Goal: Information Seeking & Learning: Learn about a topic

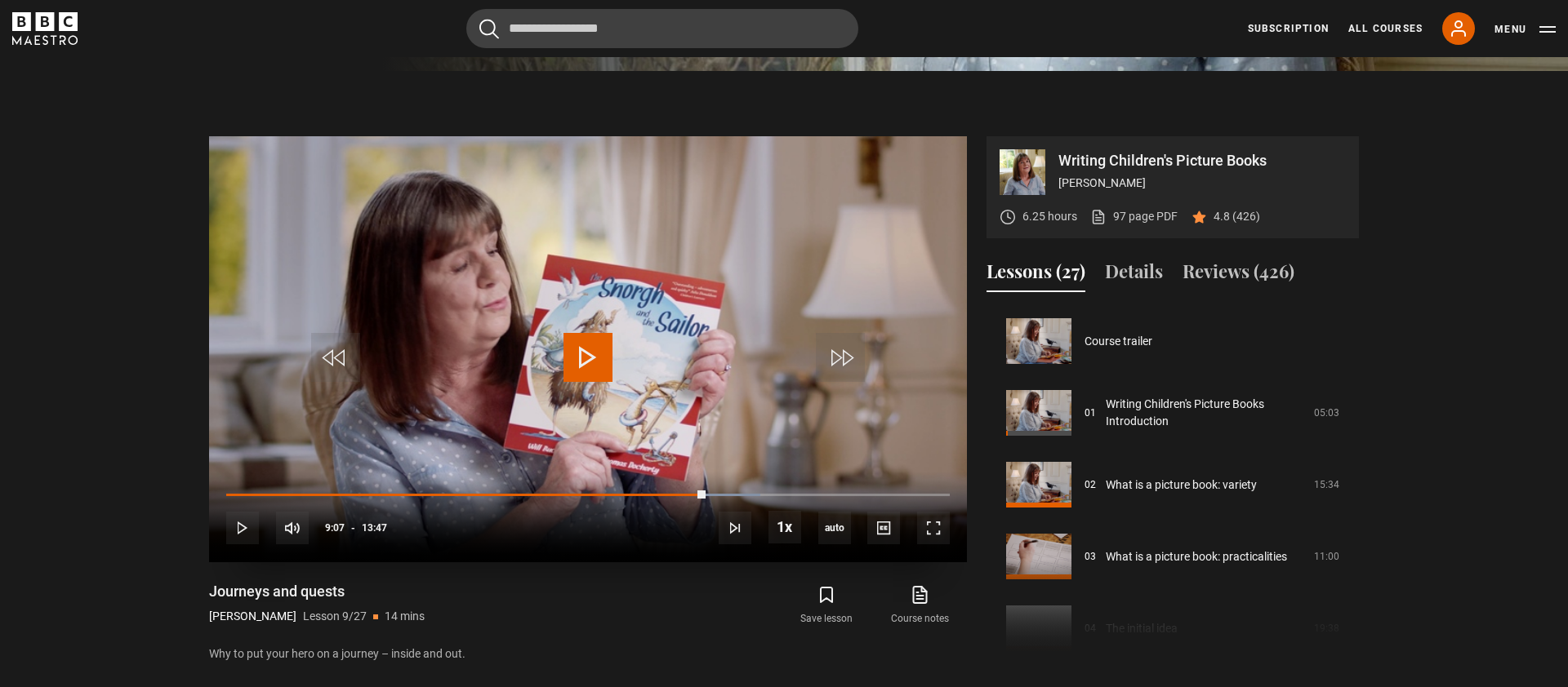
scroll to position [1421, 0]
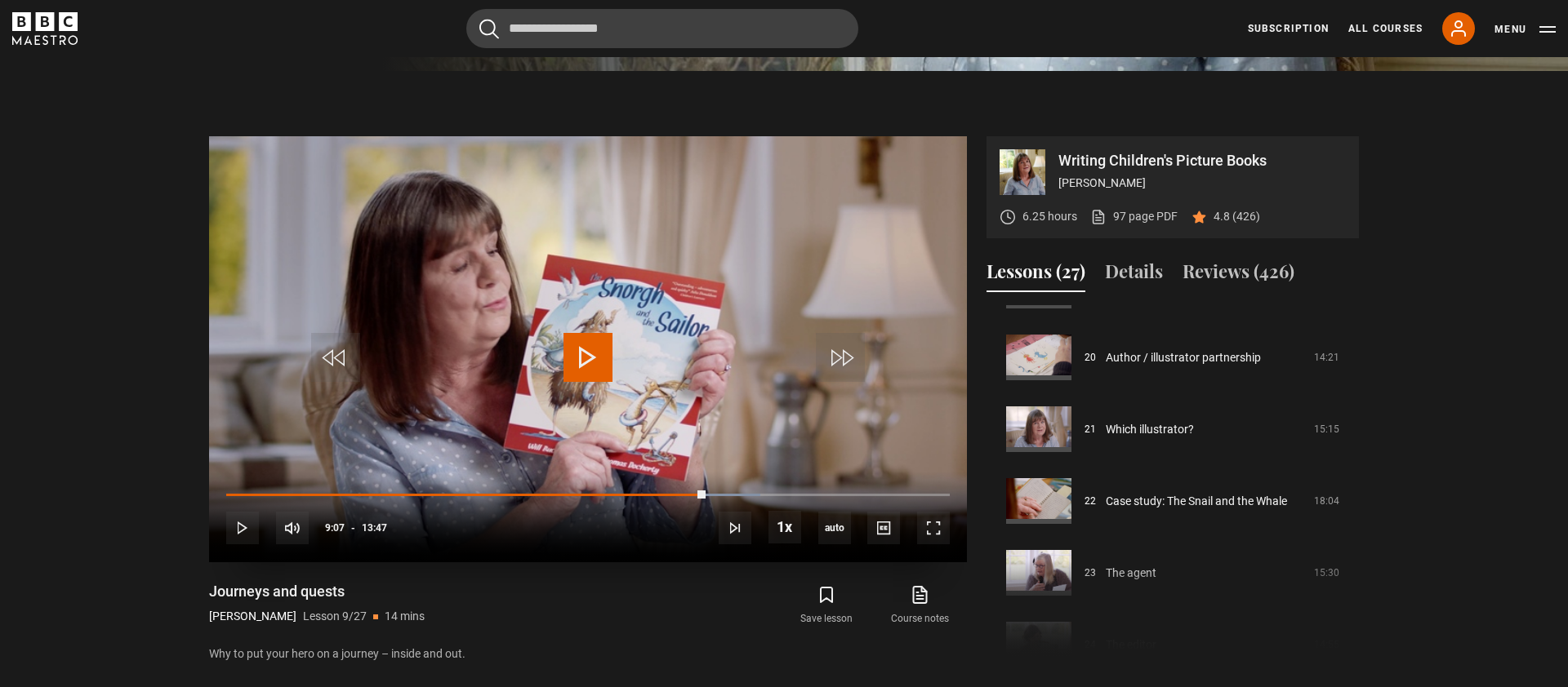
click at [578, 366] on span "Video Player" at bounding box center [587, 357] width 49 height 49
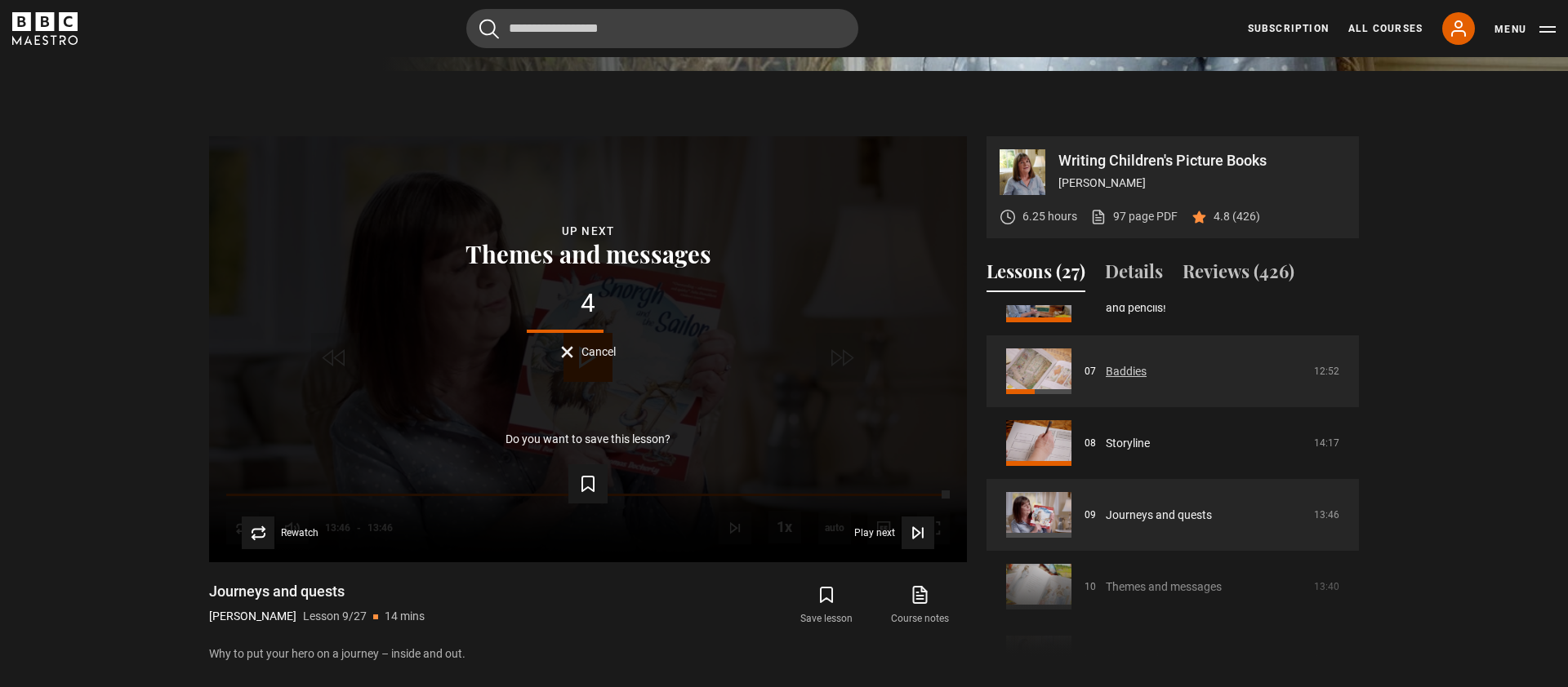
scroll to position [472, 0]
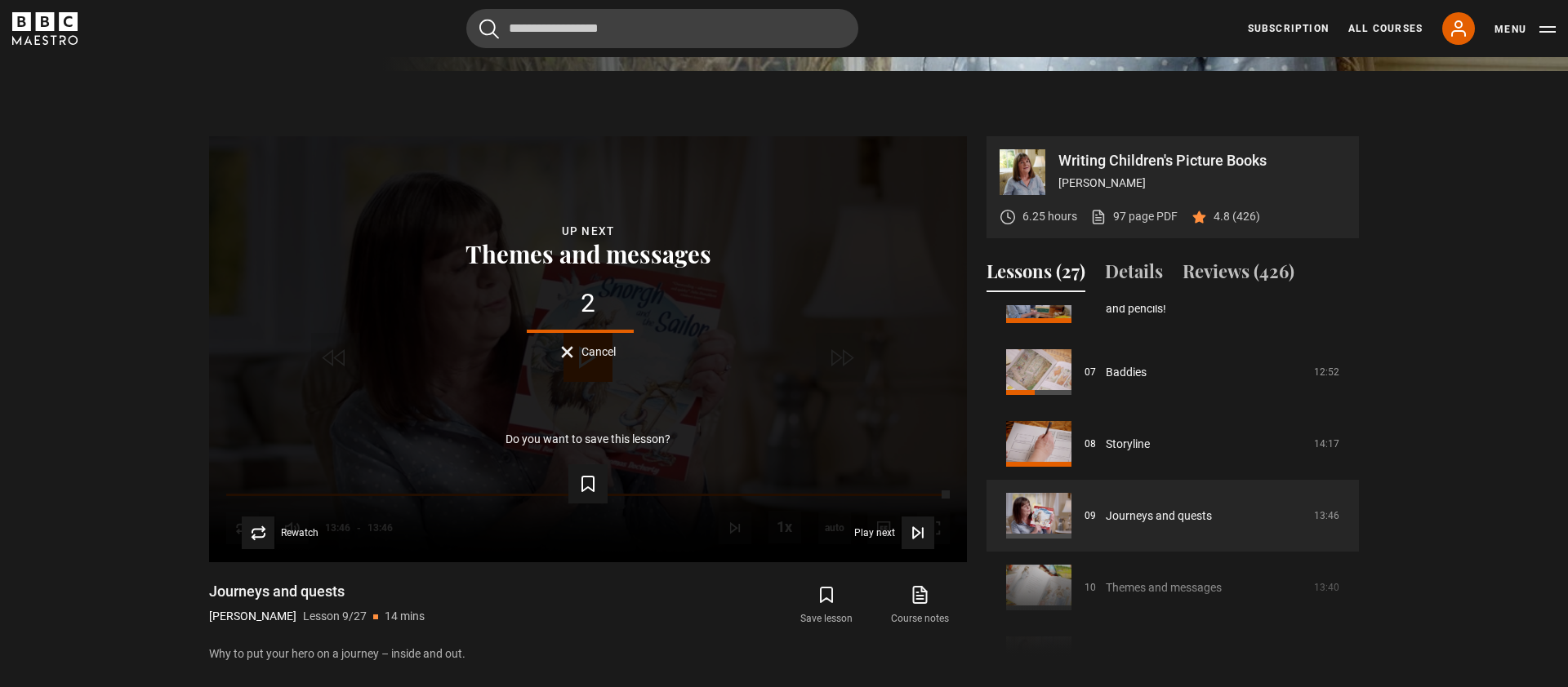
click at [1188, 582] on div "Course trailer 01 Writing Children's Picture Books Introduction 05:03 02 What i…" at bounding box center [1173, 481] width 373 height 353
click at [1186, 589] on div "Course trailer 01 Writing Children's Picture Books Introduction 05:03 02 What i…" at bounding box center [1173, 481] width 373 height 353
click at [1186, 594] on div "Course trailer 01 Writing Children's Picture Books Introduction 05:03 02 What i…" at bounding box center [1173, 481] width 373 height 353
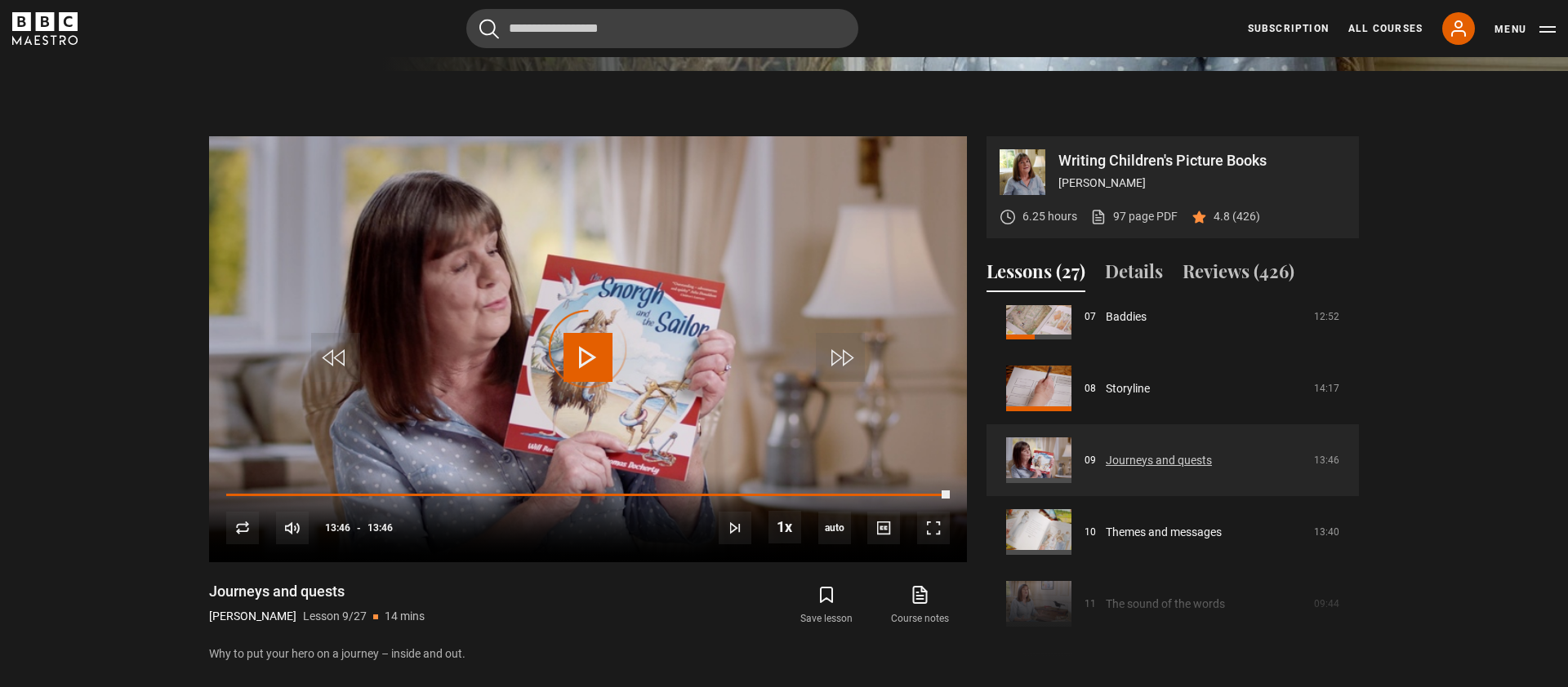
scroll to position [531, 0]
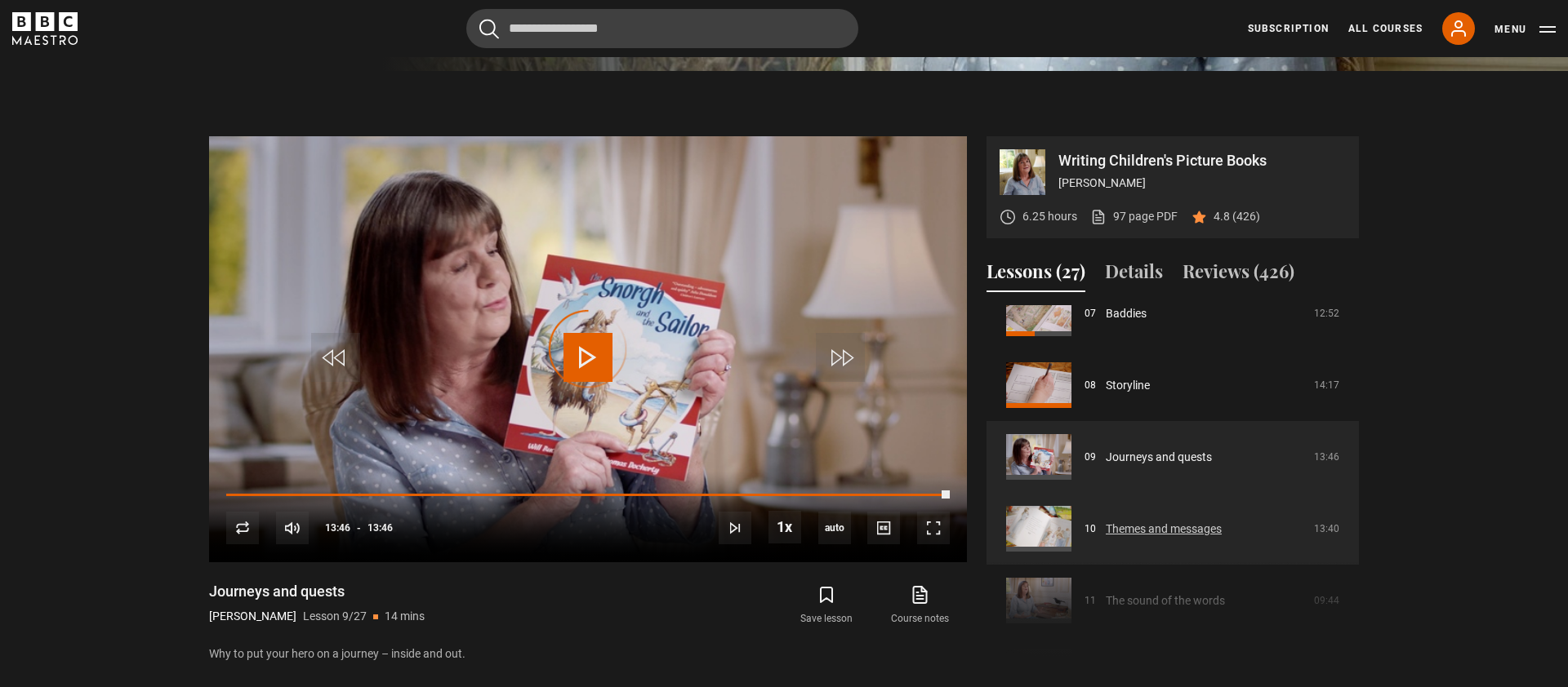
click at [1128, 531] on link "Themes and messages" at bounding box center [1163, 529] width 116 height 17
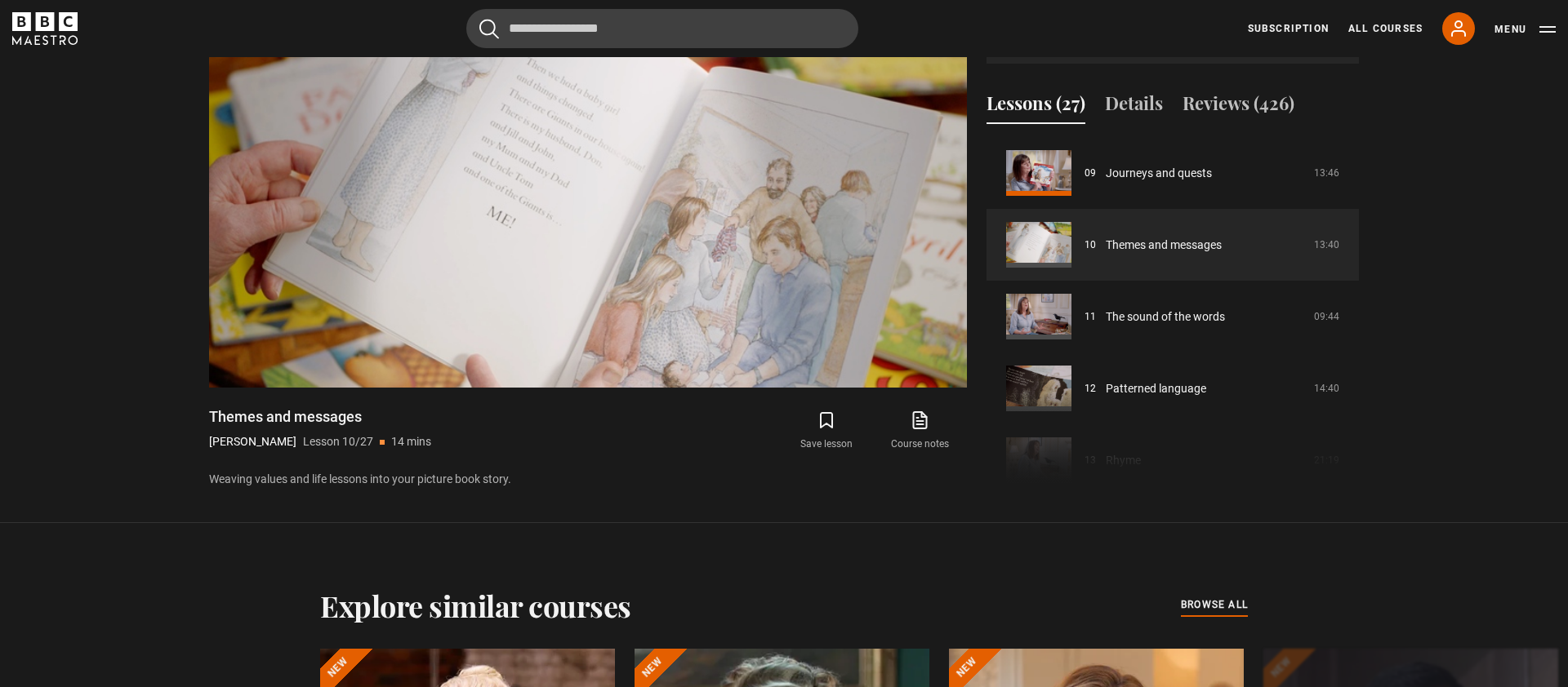
scroll to position [796, 0]
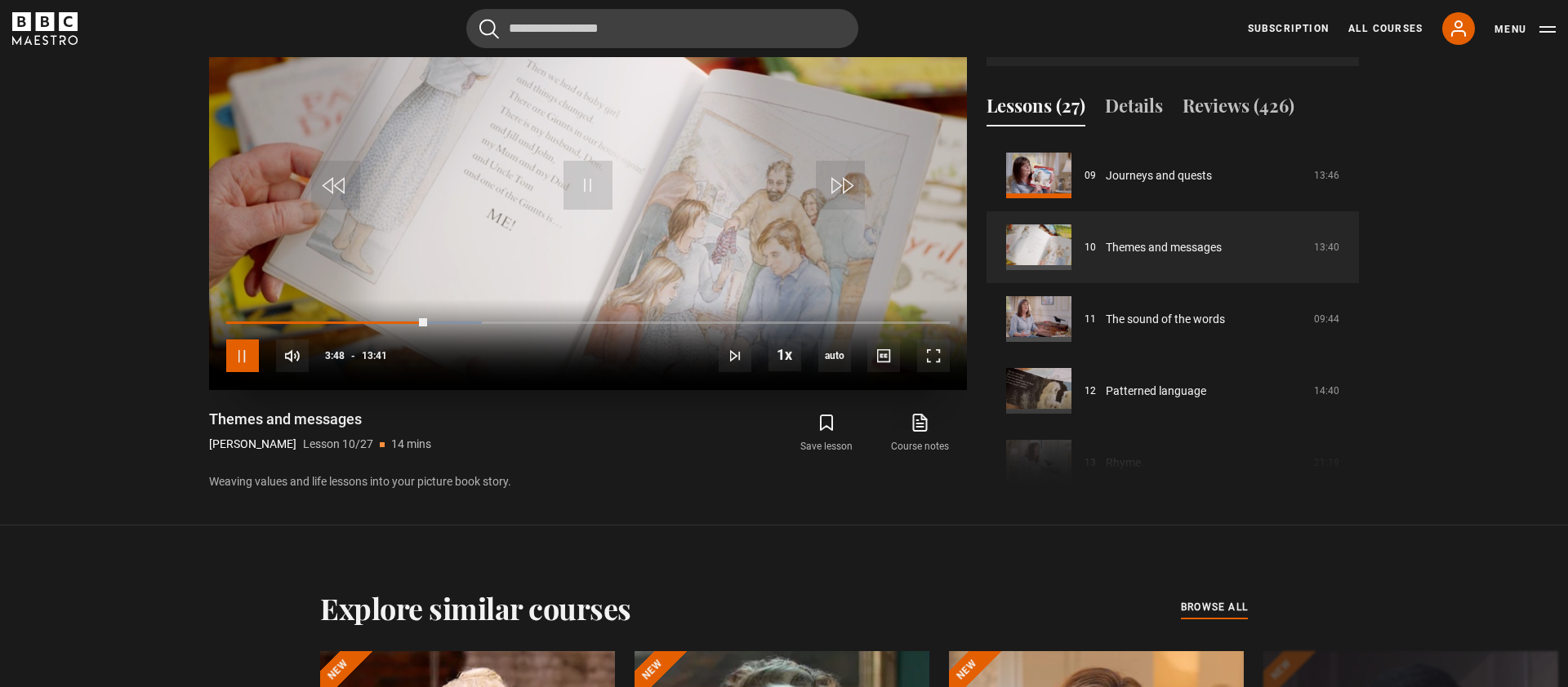
click at [239, 361] on span "Video Player" at bounding box center [242, 356] width 33 height 33
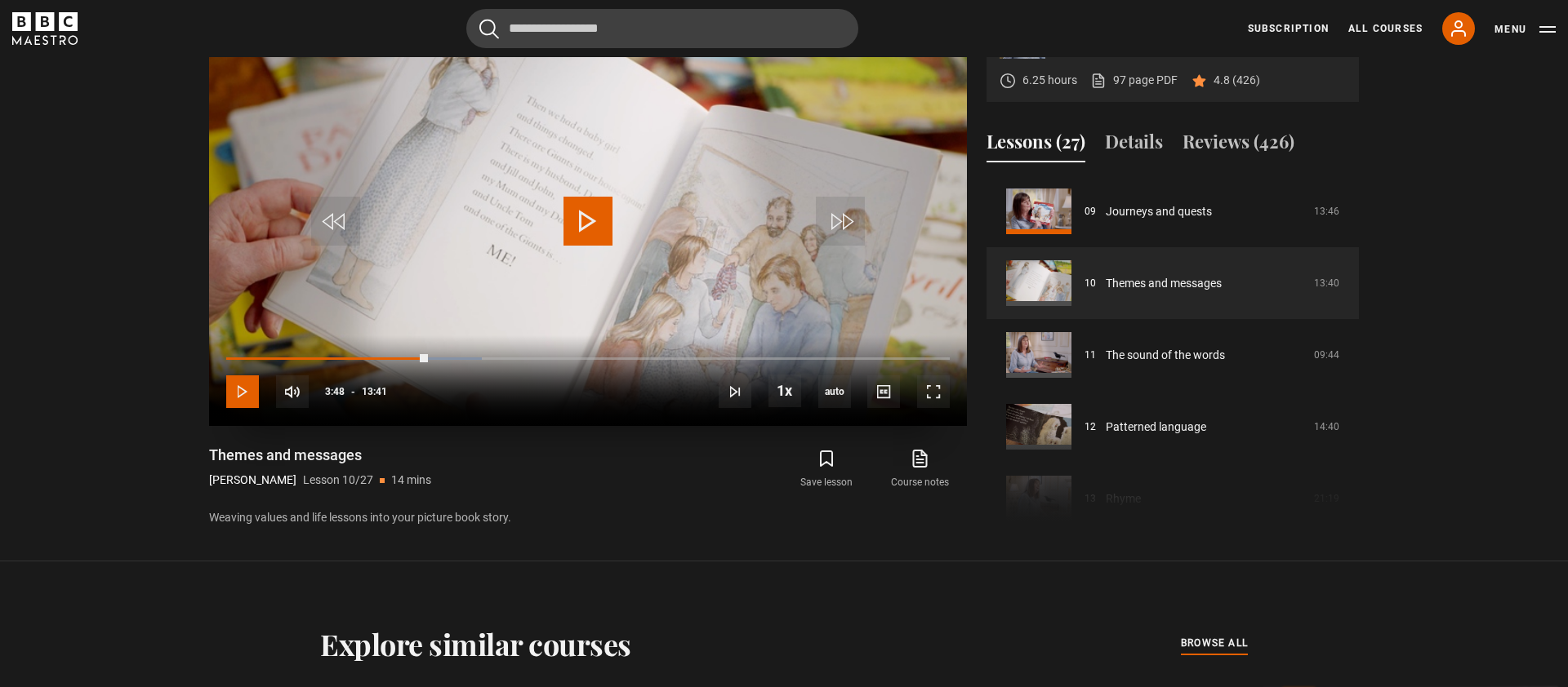
click at [240, 396] on span "Video Player" at bounding box center [242, 392] width 33 height 33
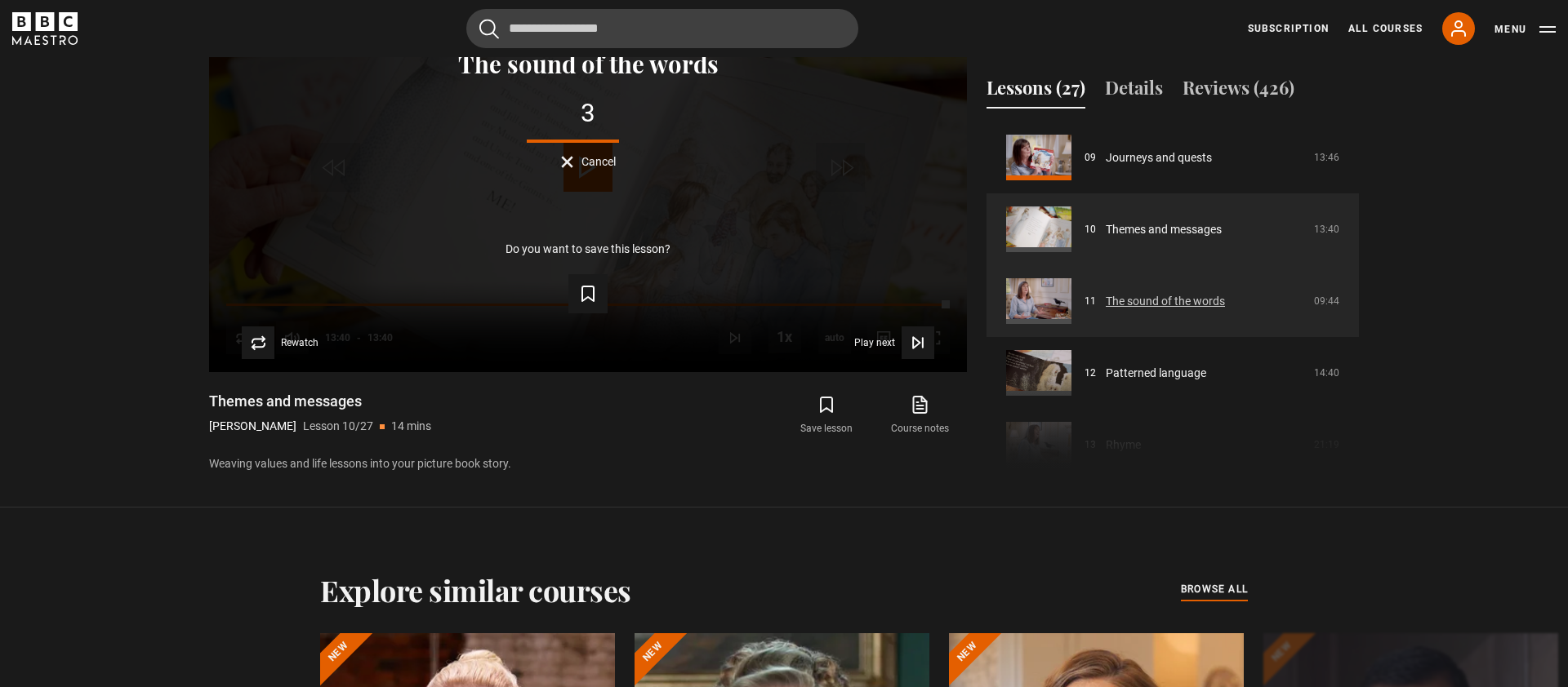
click at [1179, 310] on link "The sound of the words" at bounding box center [1165, 302] width 119 height 17
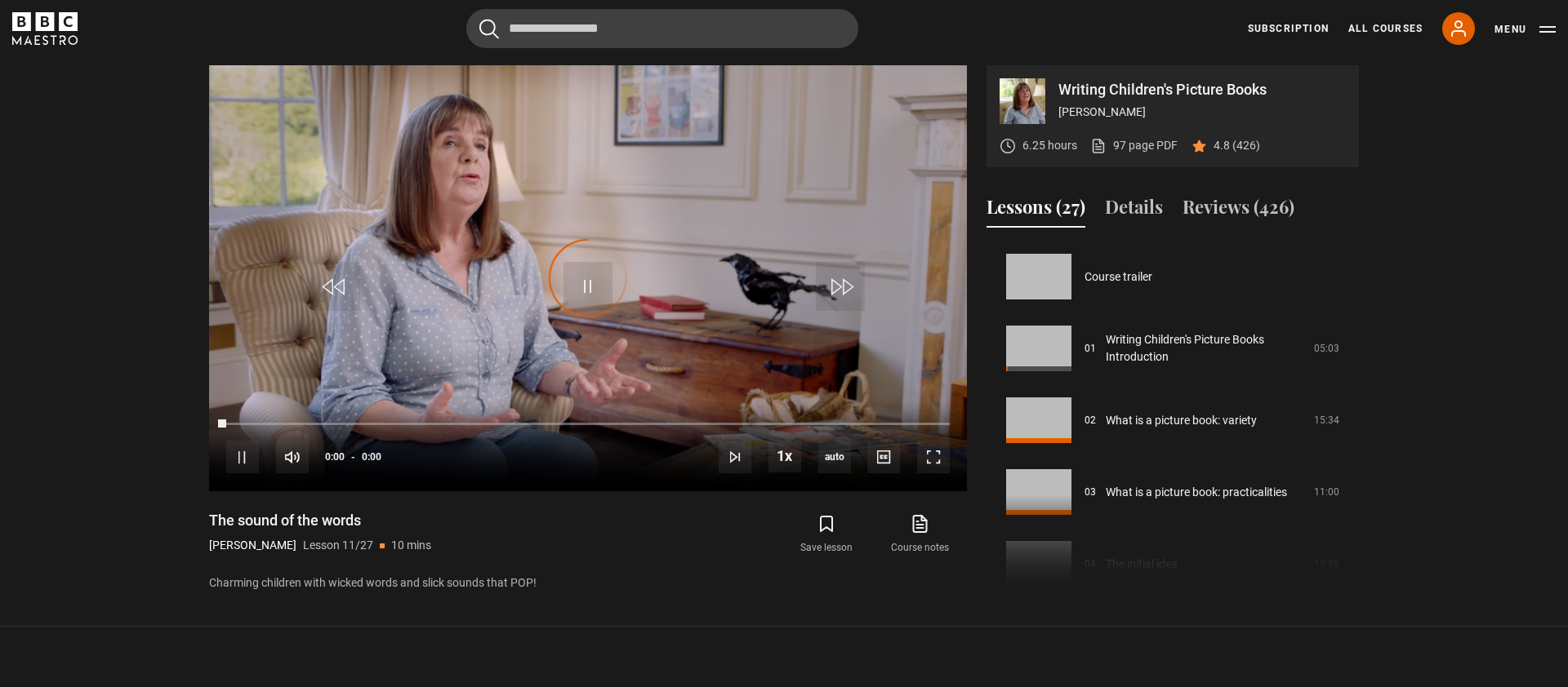
scroll to position [718, 0]
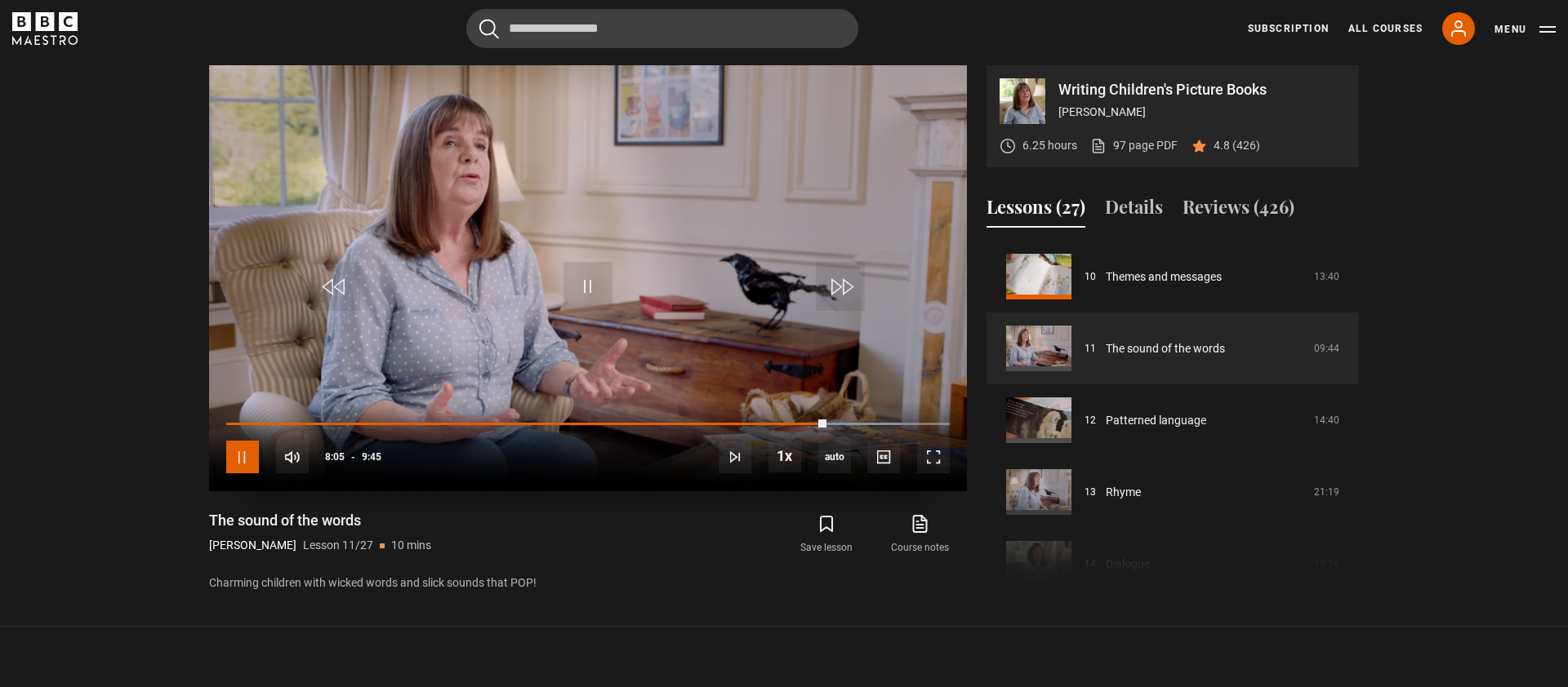
click at [241, 459] on span "Video Player" at bounding box center [242, 457] width 33 height 33
